Goal: Task Accomplishment & Management: Use online tool/utility

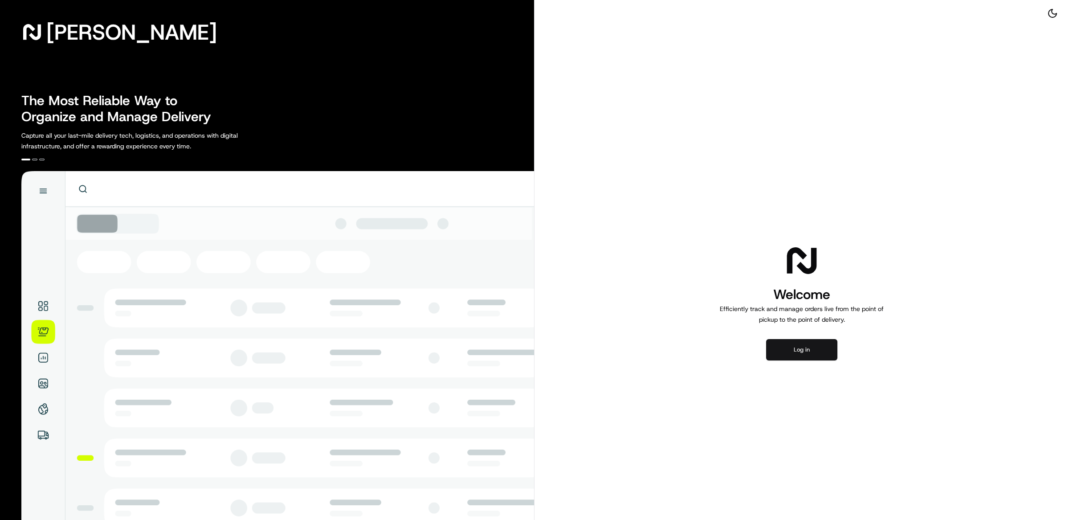
click at [815, 348] on button "Log in" at bounding box center [801, 349] width 71 height 21
